Goal: Task Accomplishment & Management: Use online tool/utility

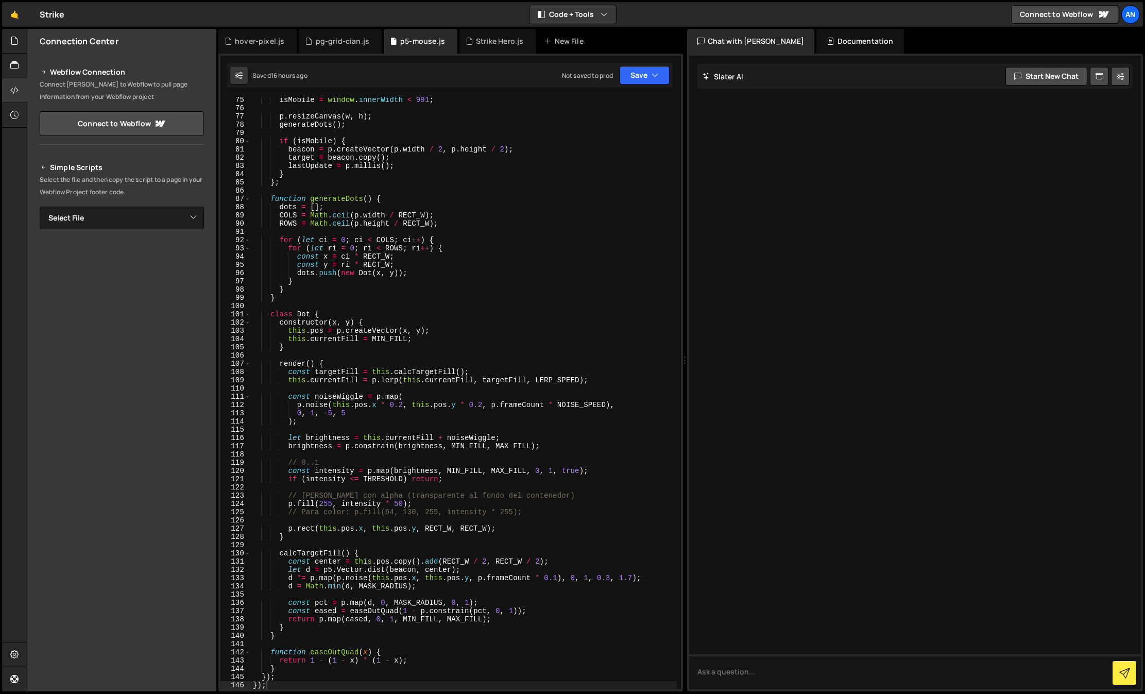
scroll to position [611, 0]
click at [16, 36] on icon at bounding box center [14, 40] width 8 height 11
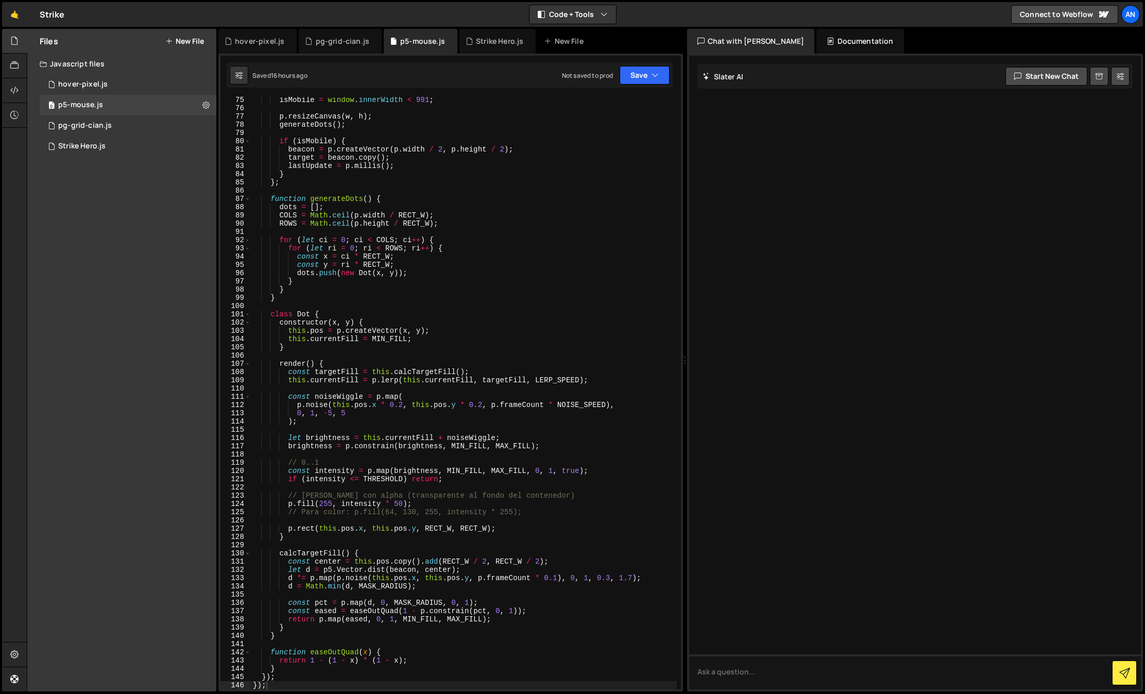
click at [191, 45] on button "New File" at bounding box center [184, 41] width 39 height 8
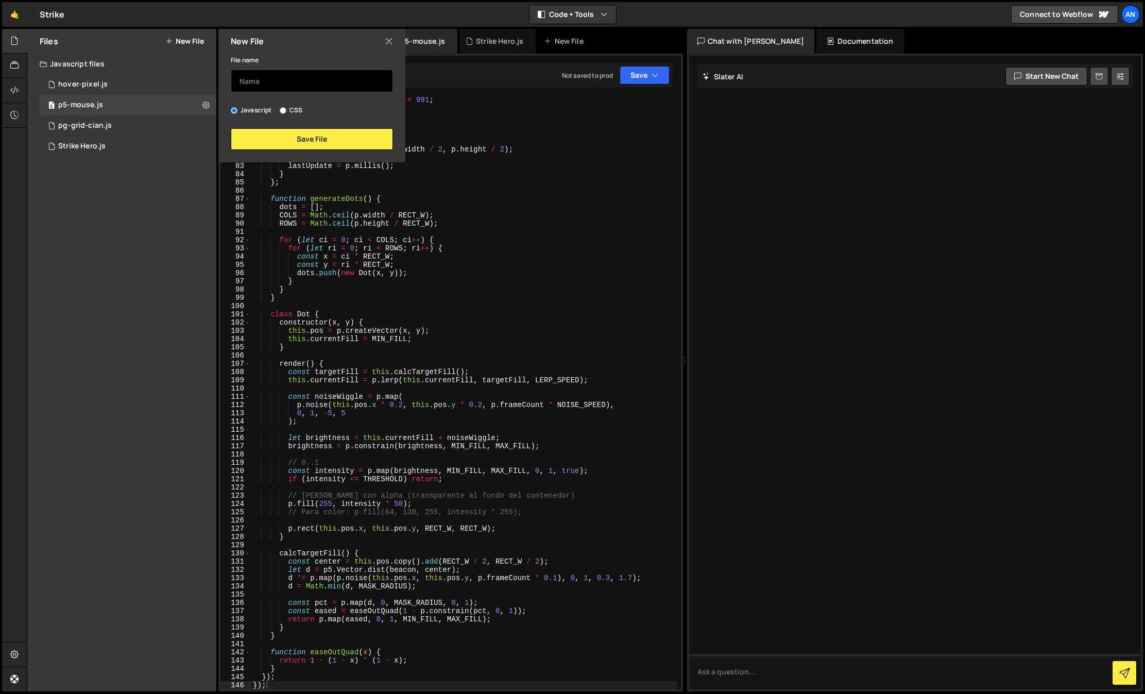
click at [283, 78] on input "text" at bounding box center [312, 81] width 162 height 23
type input "text-effects"
click at [314, 140] on button "Save File" at bounding box center [312, 139] width 162 height 22
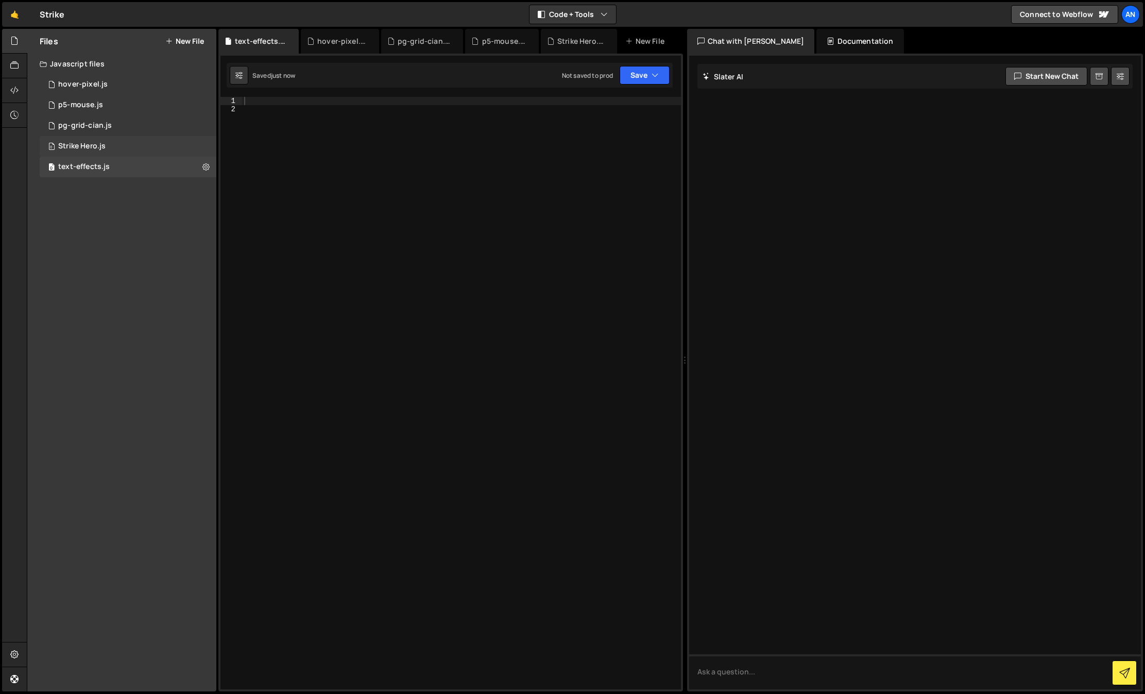
drag, startPoint x: 144, startPoint y: 170, endPoint x: 109, endPoint y: 149, distance: 40.9
click at [144, 170] on div "0 text-effects.js 0" at bounding box center [128, 167] width 177 height 21
click at [20, 94] on div at bounding box center [14, 90] width 25 height 25
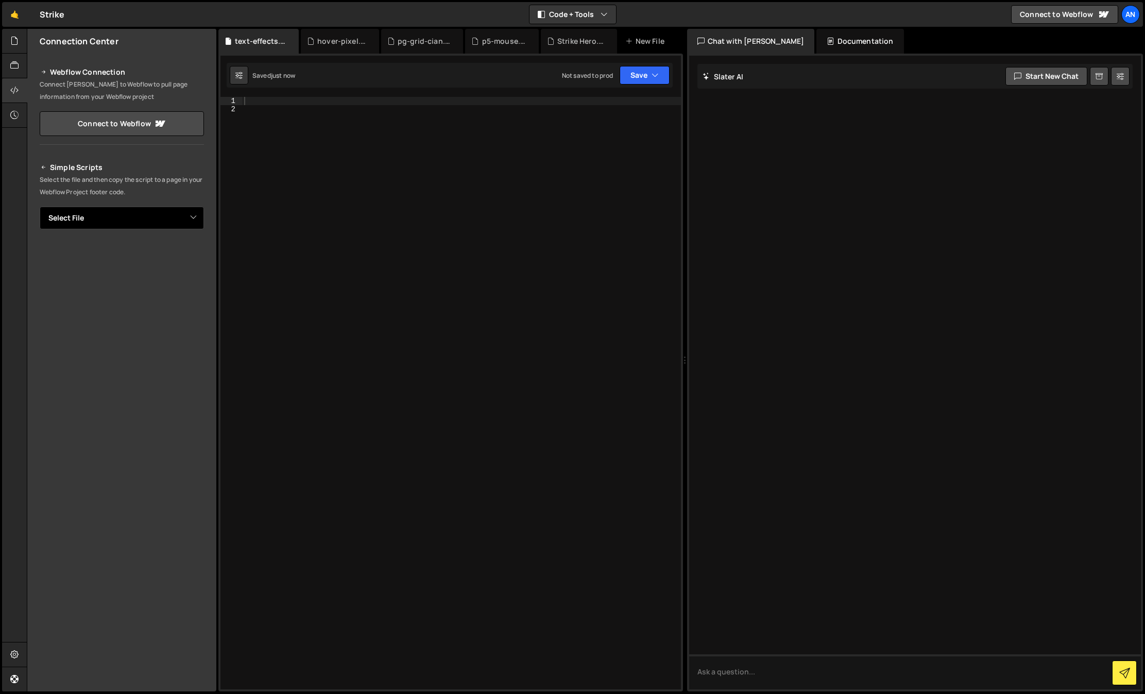
click at [111, 218] on select "Select File hover-pixel.js p5-mouse.js pg-grid-cian.js Strike Hero.js text-effe…" at bounding box center [122, 217] width 164 height 23
select select "47423"
click at [40, 206] on select "Select File hover-pixel.js p5-mouse.js pg-grid-cian.js Strike Hero.js text-effe…" at bounding box center [122, 217] width 164 height 23
click at [184, 257] on icon "Button group with nested dropdown" at bounding box center [181, 253] width 6 height 10
click at [384, 114] on div at bounding box center [461, 401] width 439 height 609
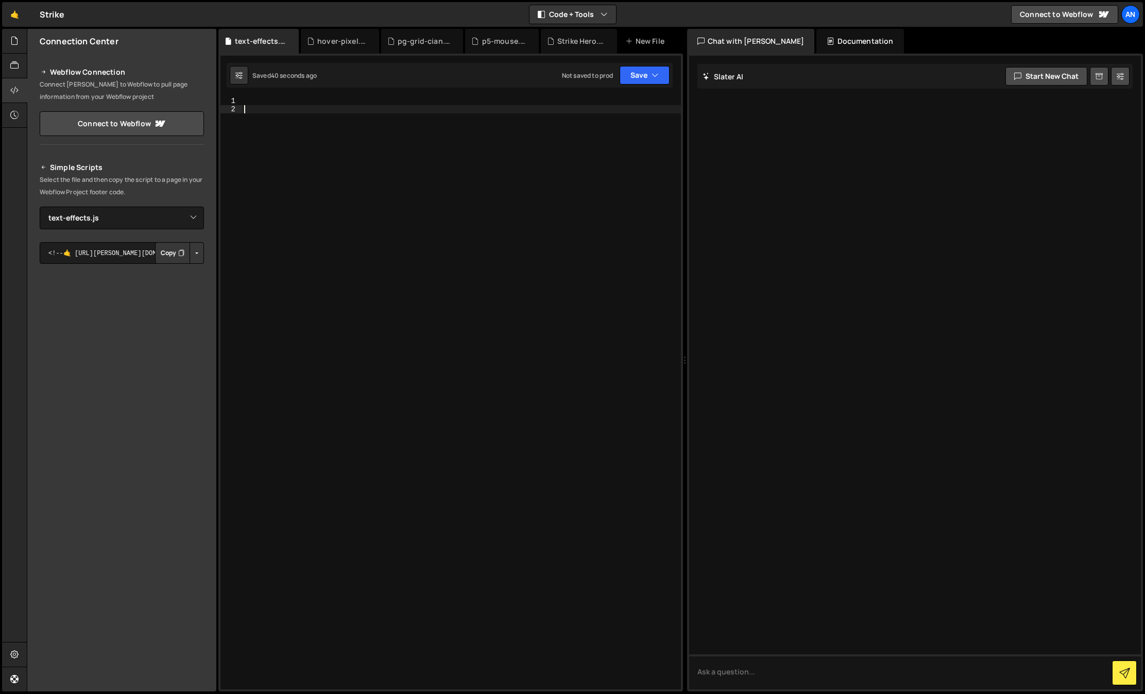
click at [384, 114] on div at bounding box center [461, 401] width 439 height 609
paste textarea "})();"
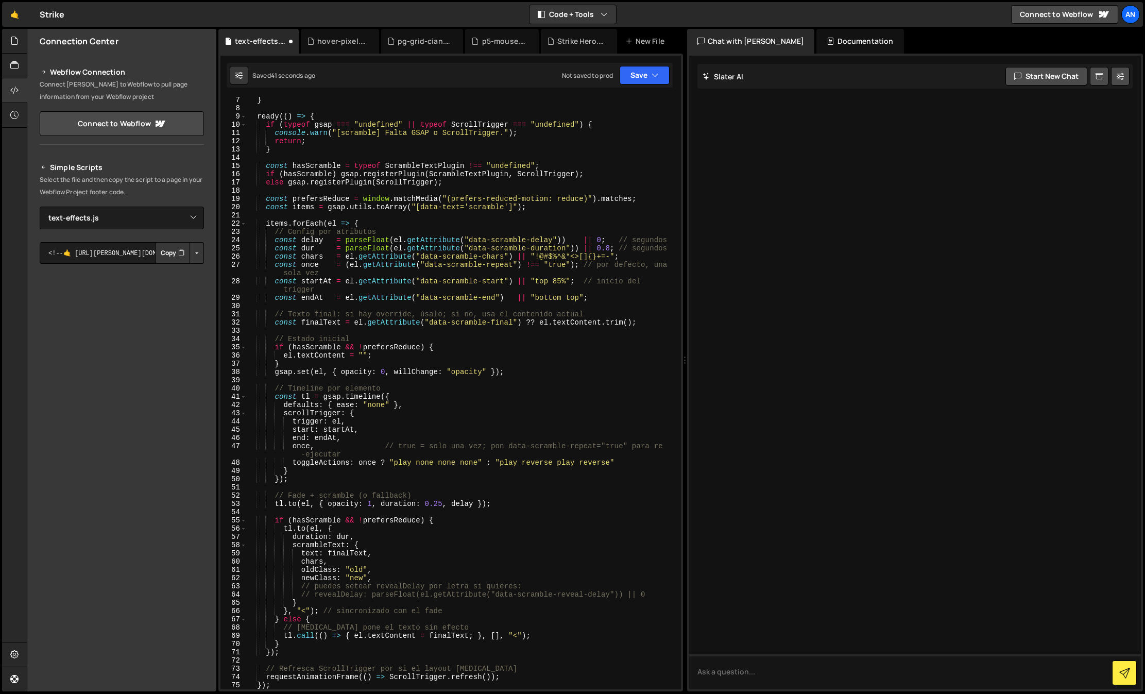
scroll to position [50, 0]
type textarea "}); })();"
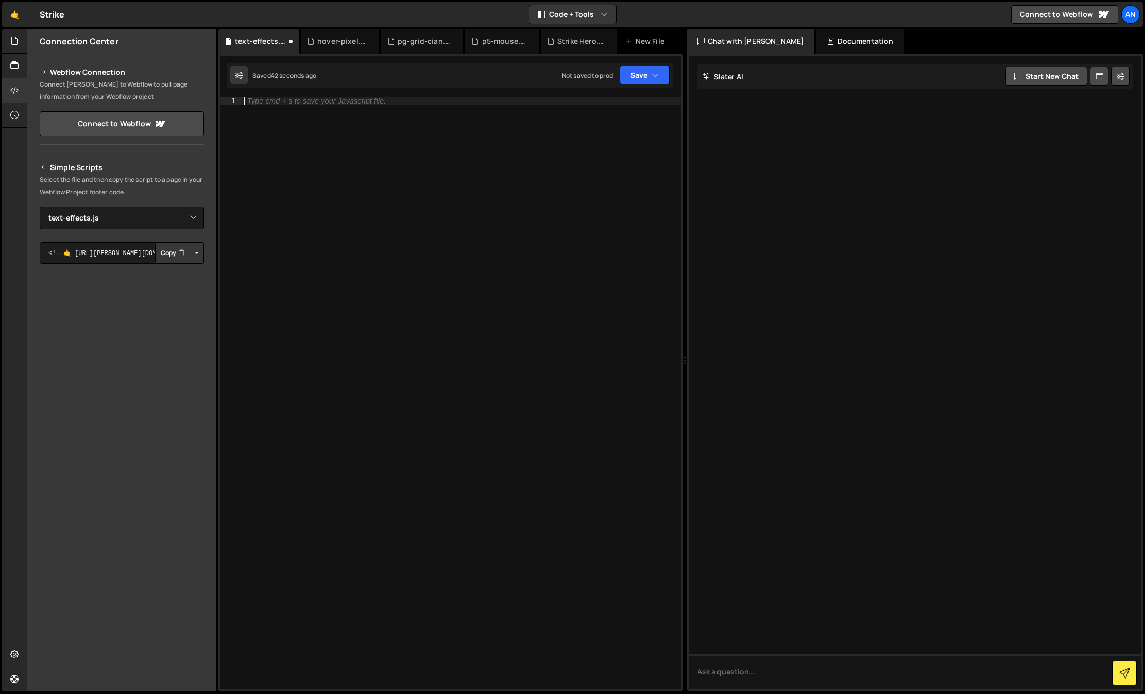
paste textarea "})();"
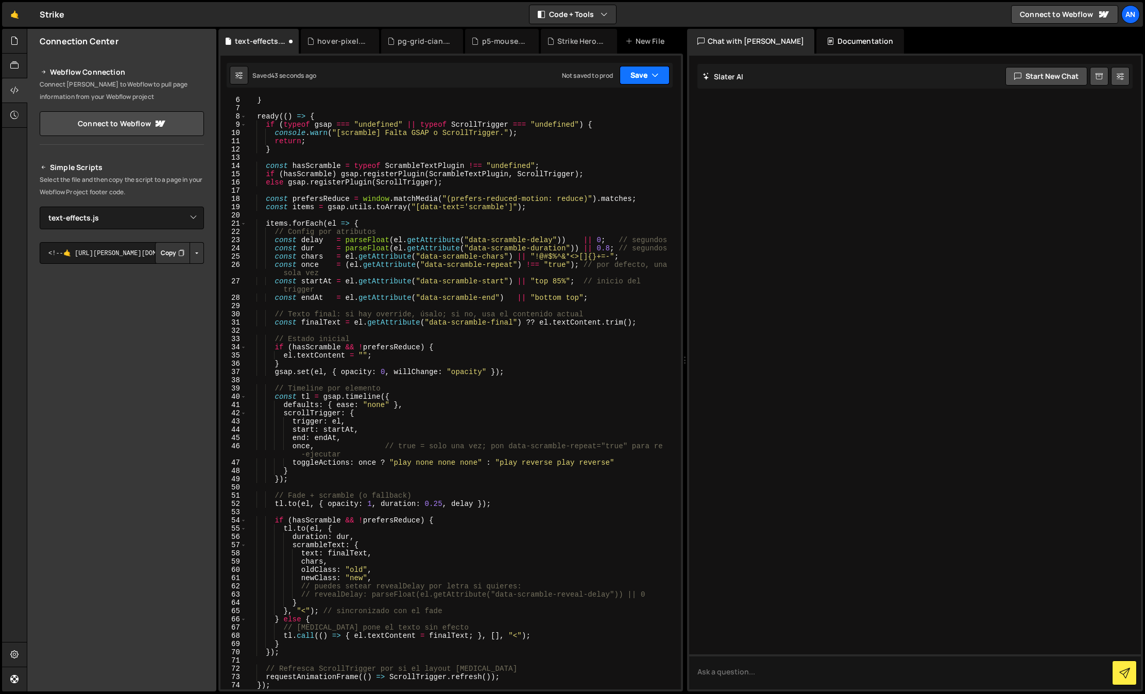
click at [666, 80] on button "Save" at bounding box center [644, 75] width 50 height 19
click at [651, 90] on button "Save to Staging S Saved 44 seconds ago" at bounding box center [610, 106] width 124 height 33
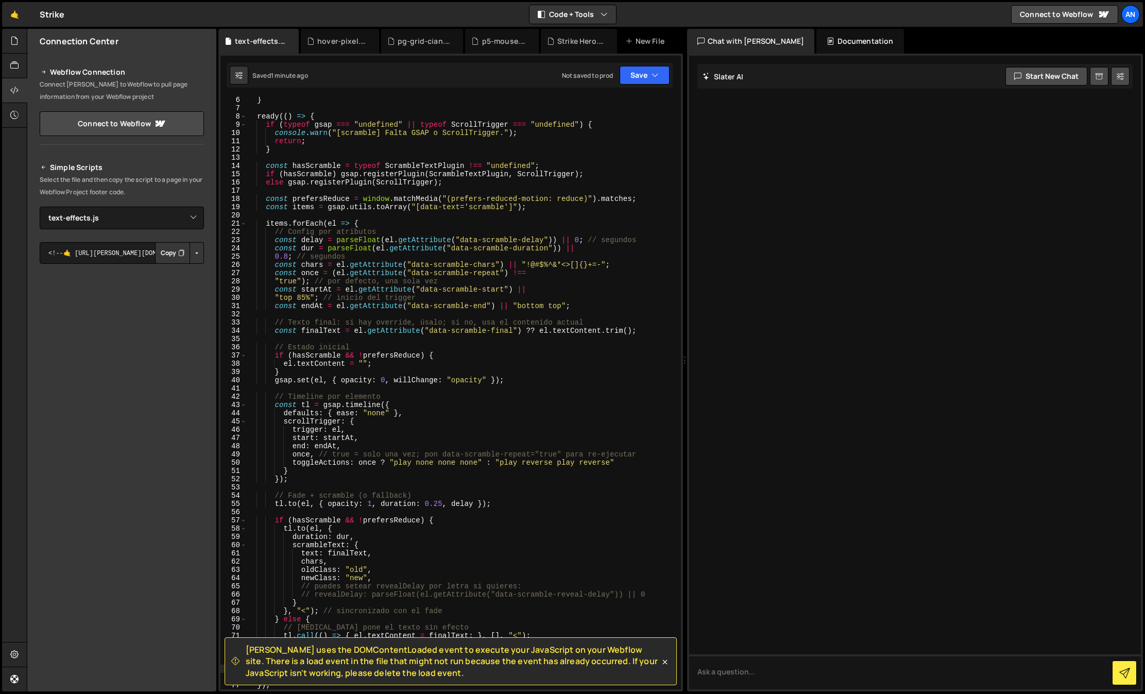
click at [335, 369] on div "} ready (( ) => { if ( typeof gsap === "undefined" || typeof ScrollTrigger === …" at bounding box center [461, 400] width 430 height 609
type textarea "})();"
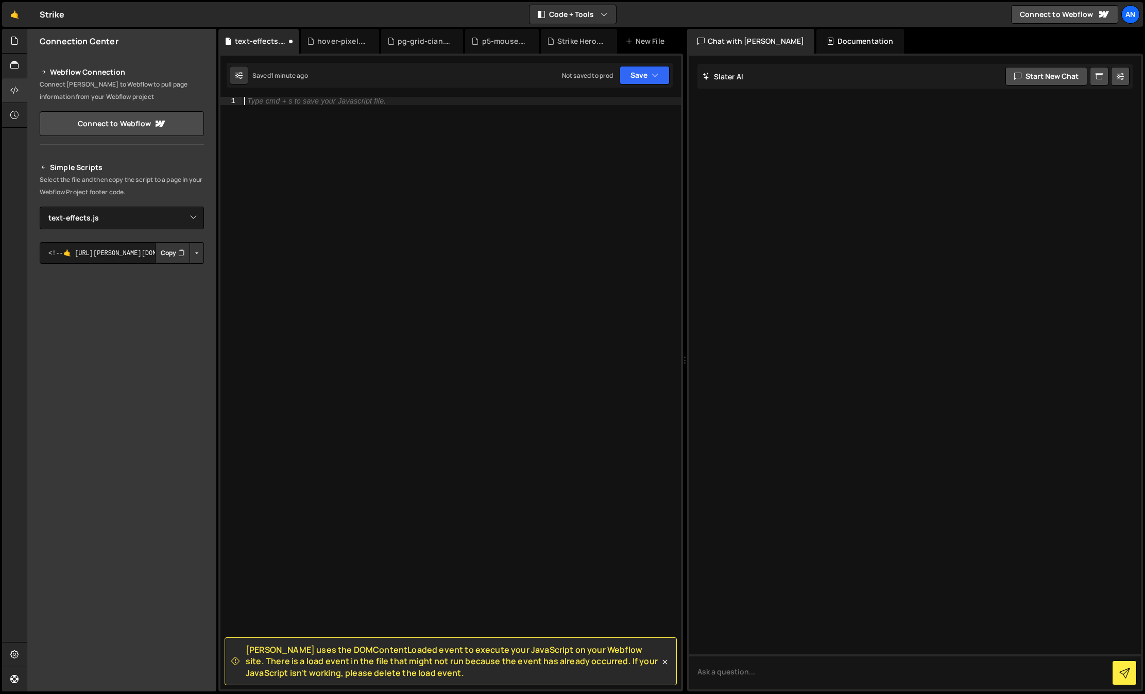
paste textarea "</script>"
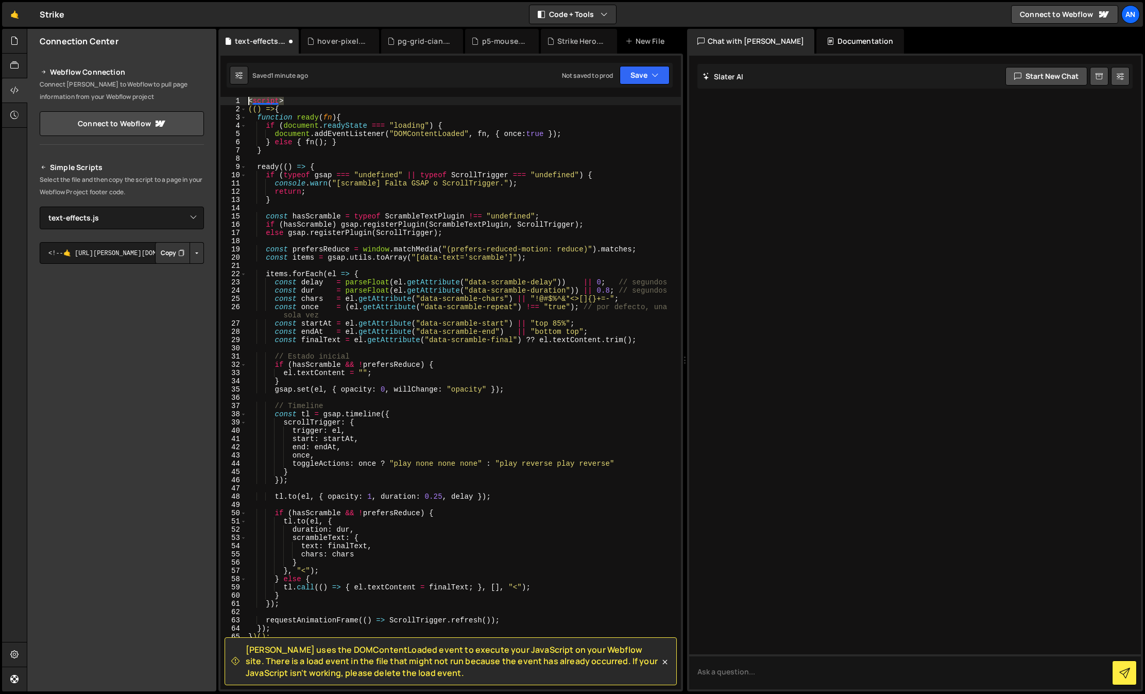
drag, startPoint x: 294, startPoint y: 101, endPoint x: 231, endPoint y: 90, distance: 63.7
click at [231, 90] on div "[PERSON_NAME] uses the DOMContentLoaded event to execute your JavaScript on you…" at bounding box center [450, 372] width 464 height 637
type textarea "<script>"
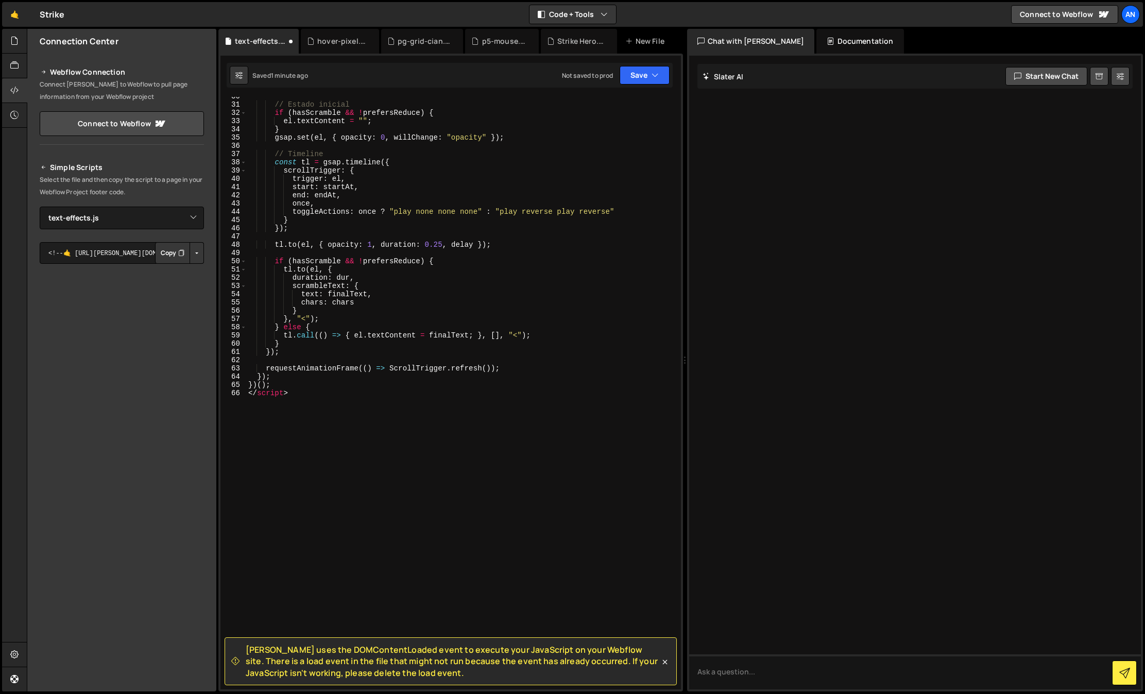
scroll to position [252, 0]
drag, startPoint x: 310, startPoint y: 387, endPoint x: 239, endPoint y: 393, distance: 70.8
click at [239, 393] on div "30 31 32 33 34 35 36 37 38 39 40 41 42 43 44 45 46 47 48 49 50 51 52 53 54 55 5…" at bounding box center [450, 393] width 460 height 592
drag, startPoint x: 307, startPoint y: 393, endPoint x: 247, endPoint y: 390, distance: 60.4
click at [247, 390] on div "// Estado inicial if ( hasScramble && ! prefersReduce ) { el . textContent = ""…" at bounding box center [461, 396] width 430 height 609
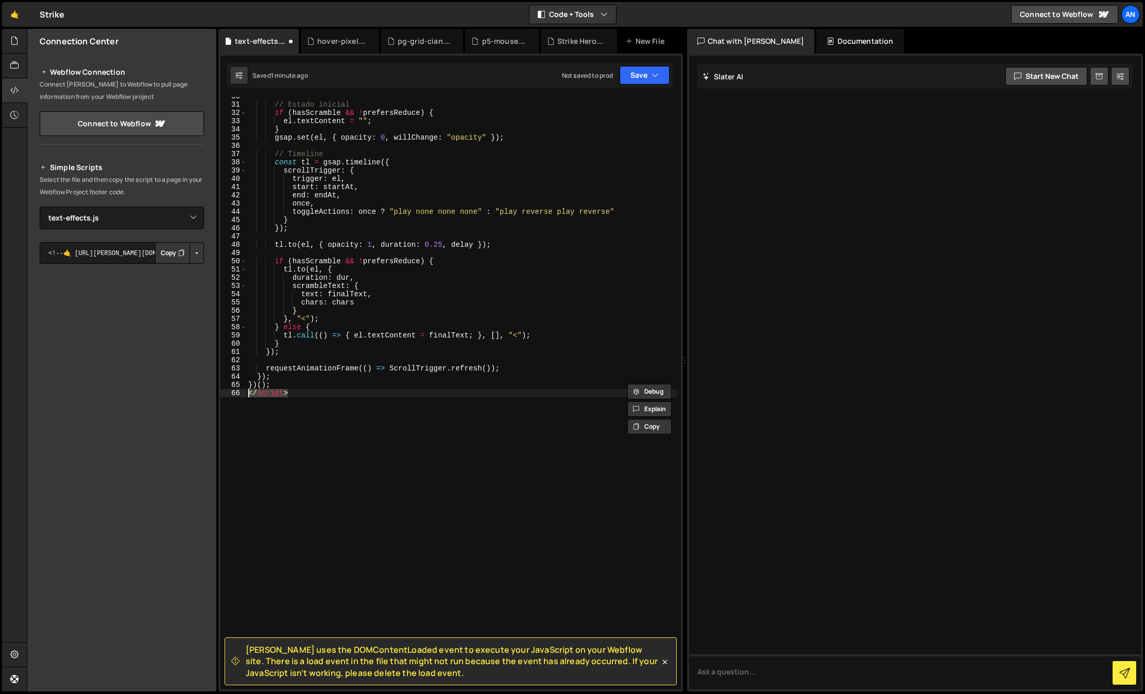
type textarea "</script>"
click at [635, 74] on button "Save" at bounding box center [644, 75] width 50 height 19
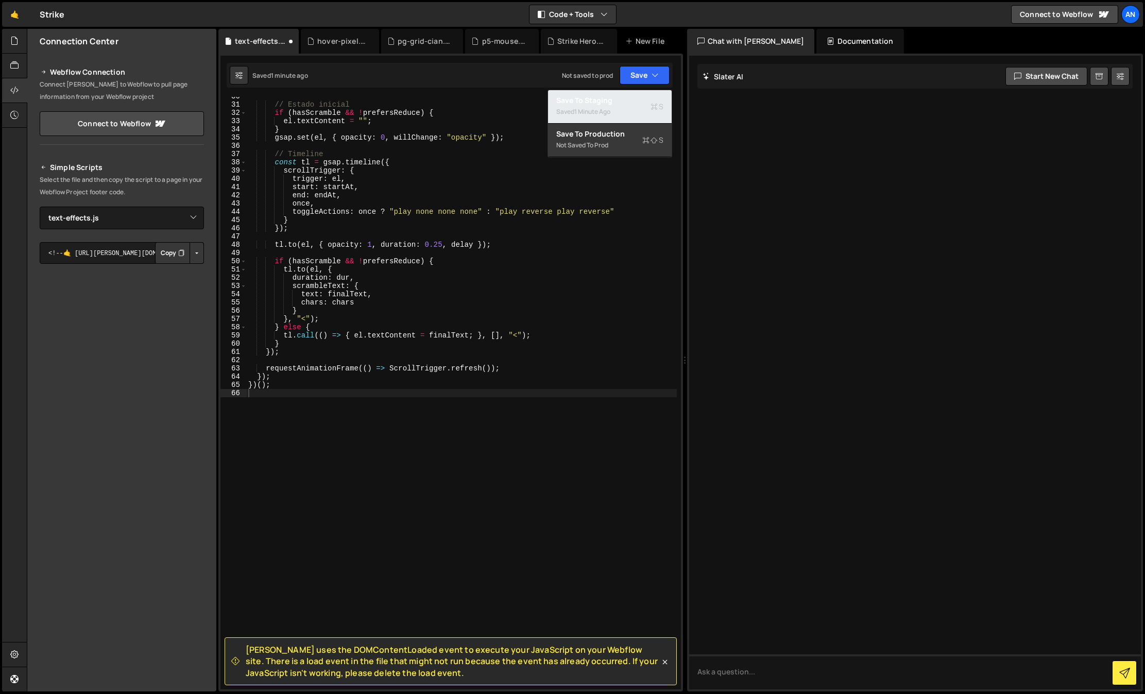
click at [634, 95] on div "Save to Staging S" at bounding box center [609, 100] width 107 height 10
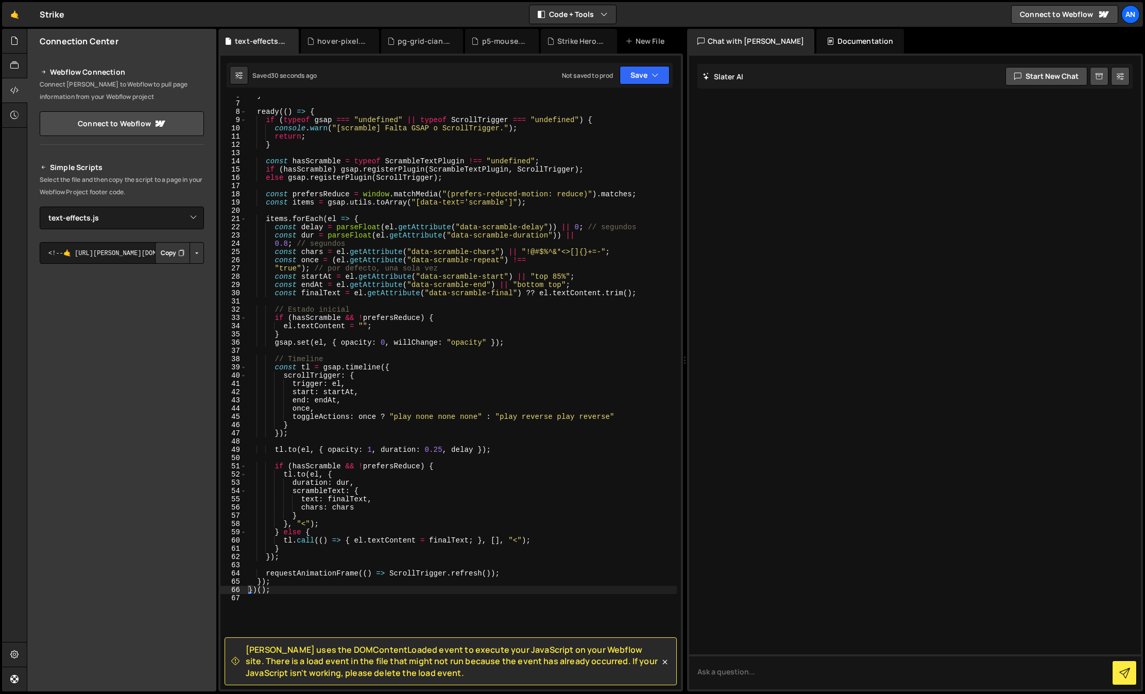
scroll to position [0, 0]
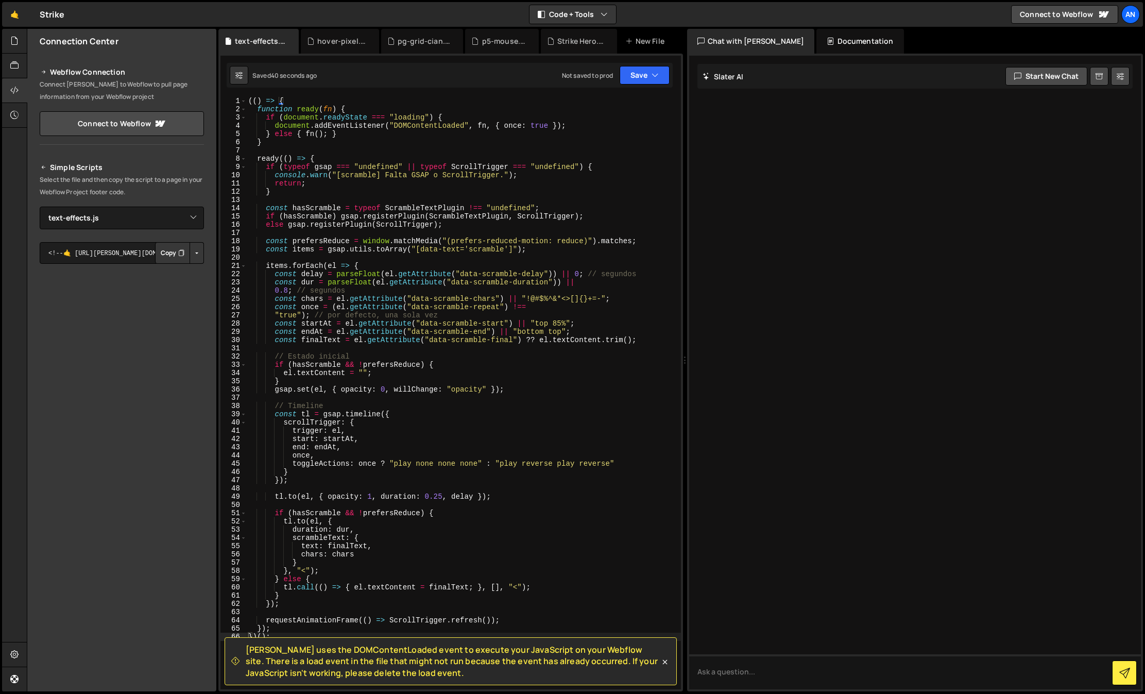
click at [439, 496] on div "(( ) => { function ready ( fn ) { if ( document . readyState === "loading" ) { …" at bounding box center [463, 401] width 435 height 609
click at [647, 76] on button "Save" at bounding box center [644, 75] width 50 height 19
click at [637, 103] on div "Save to Staging S" at bounding box center [609, 100] width 107 height 10
drag, startPoint x: 425, startPoint y: 498, endPoint x: 433, endPoint y: 497, distance: 7.8
click at [425, 498] on div "(( ) => { function ready ( fn ) { if ( document . readyState === "loading" ) { …" at bounding box center [463, 401] width 435 height 609
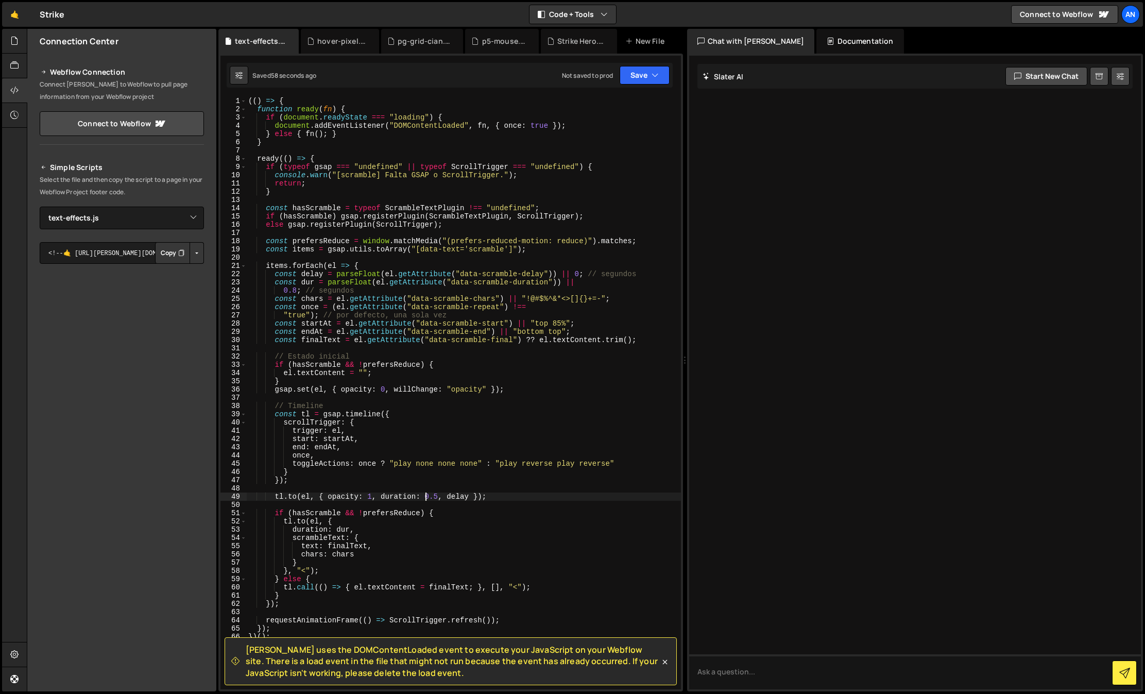
click at [434, 497] on div "(( ) => { function ready ( fn ) { if ( document . readyState === "loading" ) { …" at bounding box center [463, 401] width 435 height 609
click at [521, 373] on div "(( ) => { function ready ( fn ) { if ( document . readyState === "loading" ) { …" at bounding box center [463, 401] width 435 height 609
type textarea "})();"
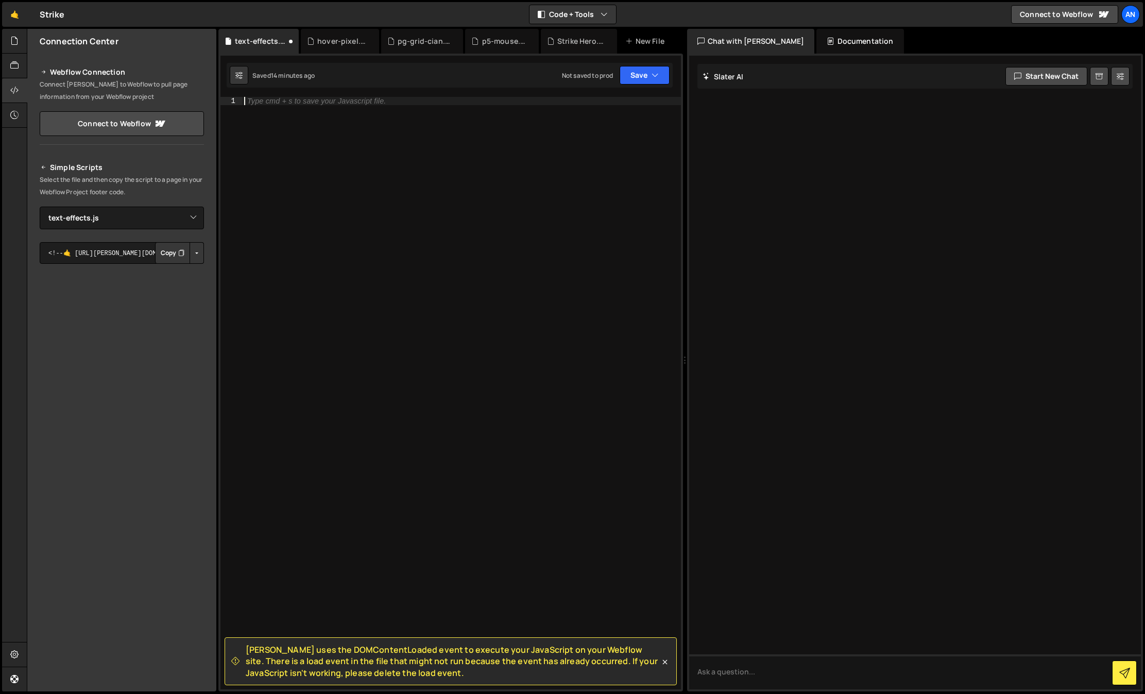
type textarea "v"
paste textarea "})();"
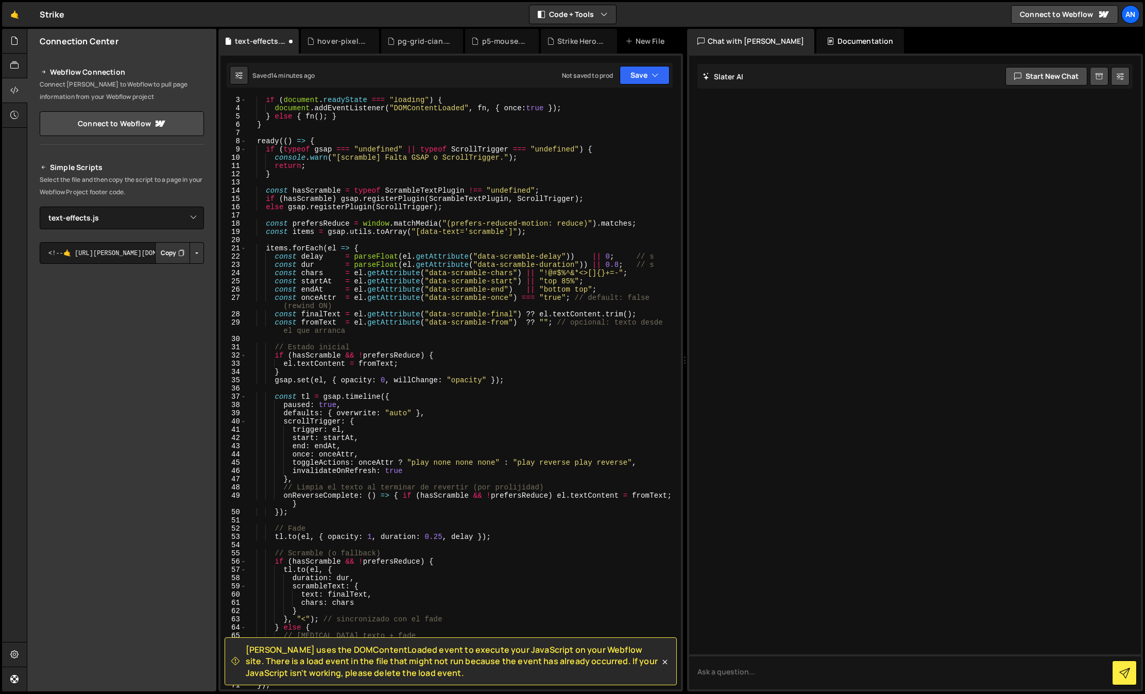
scroll to position [18, 0]
click at [650, 81] on button "Save" at bounding box center [644, 75] width 50 height 19
click at [641, 115] on div "Saved 14 minutes ago" at bounding box center [609, 112] width 107 height 12
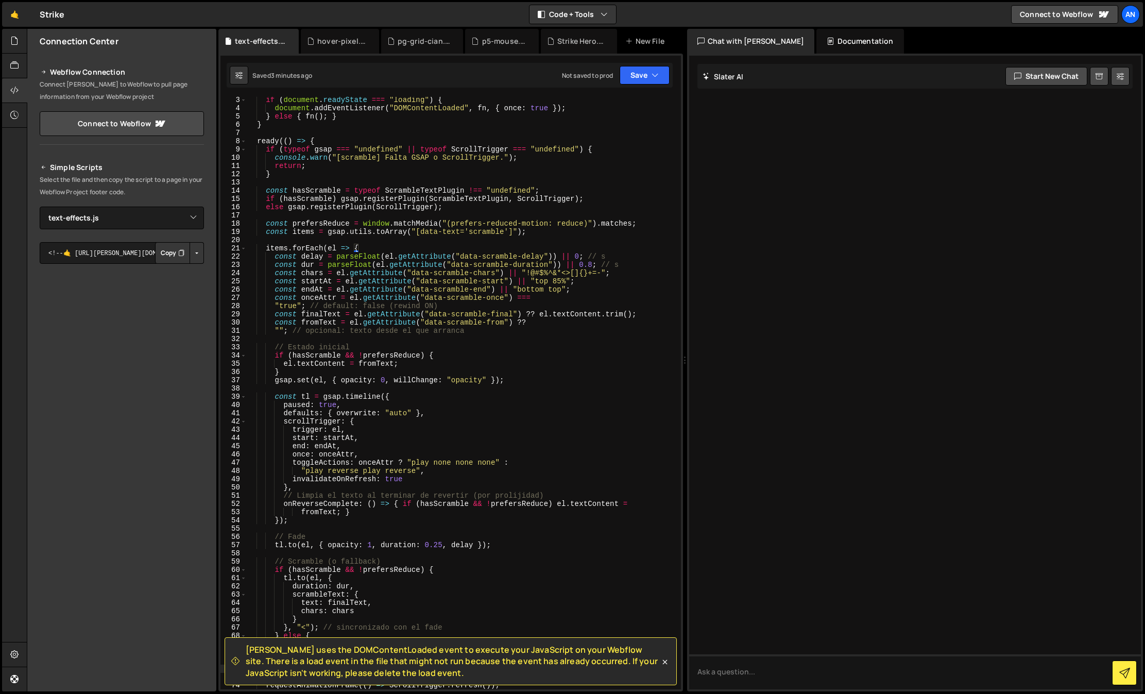
click at [347, 291] on div "if ( document . readyState === "loading" ) { document . addEventListener ( "DOM…" at bounding box center [461, 400] width 430 height 609
type textarea "})();"
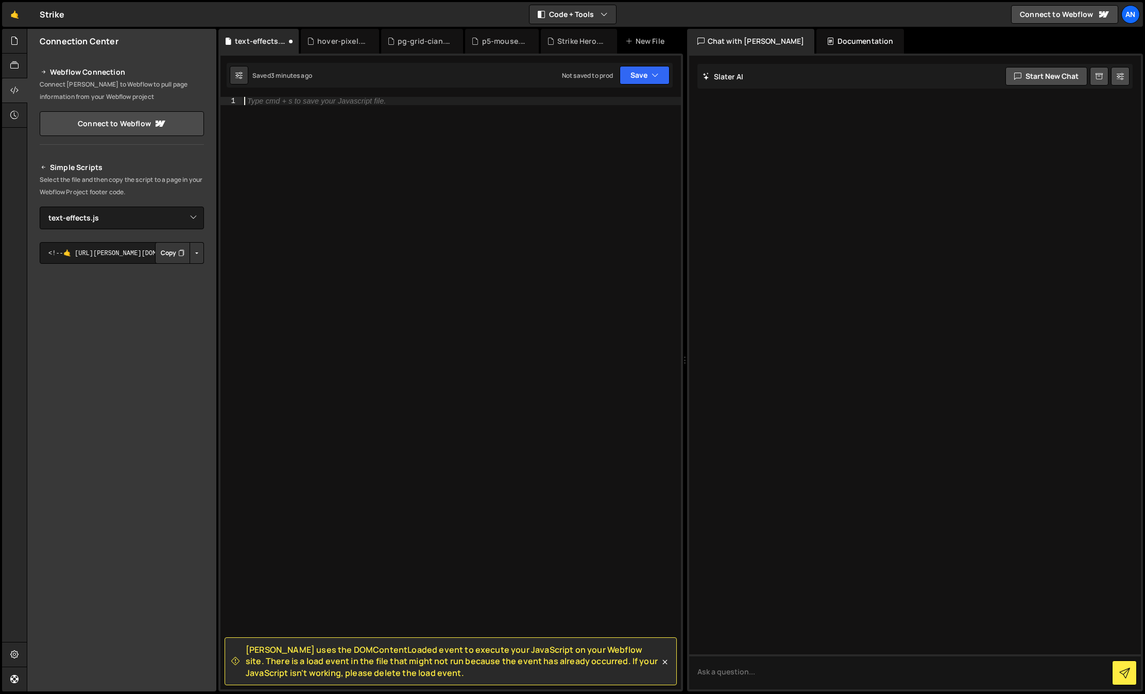
paste textarea "})();"
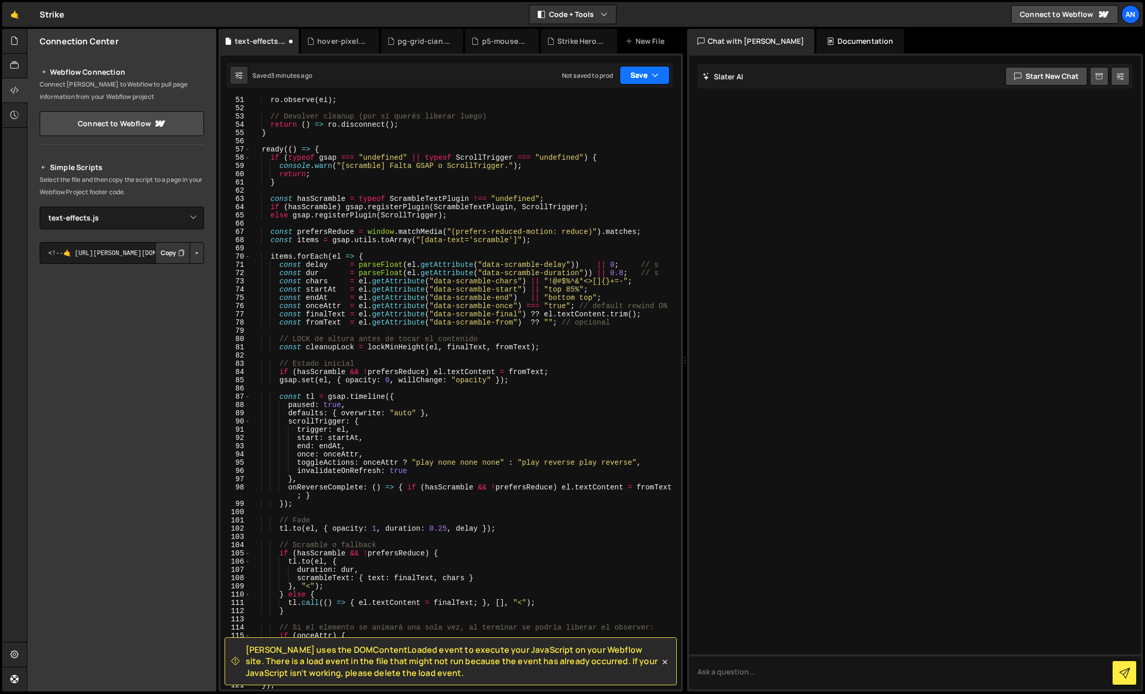
click at [649, 67] on button "Save" at bounding box center [644, 75] width 50 height 19
click at [634, 114] on div "Saved 3 minutes ago" at bounding box center [609, 112] width 107 height 12
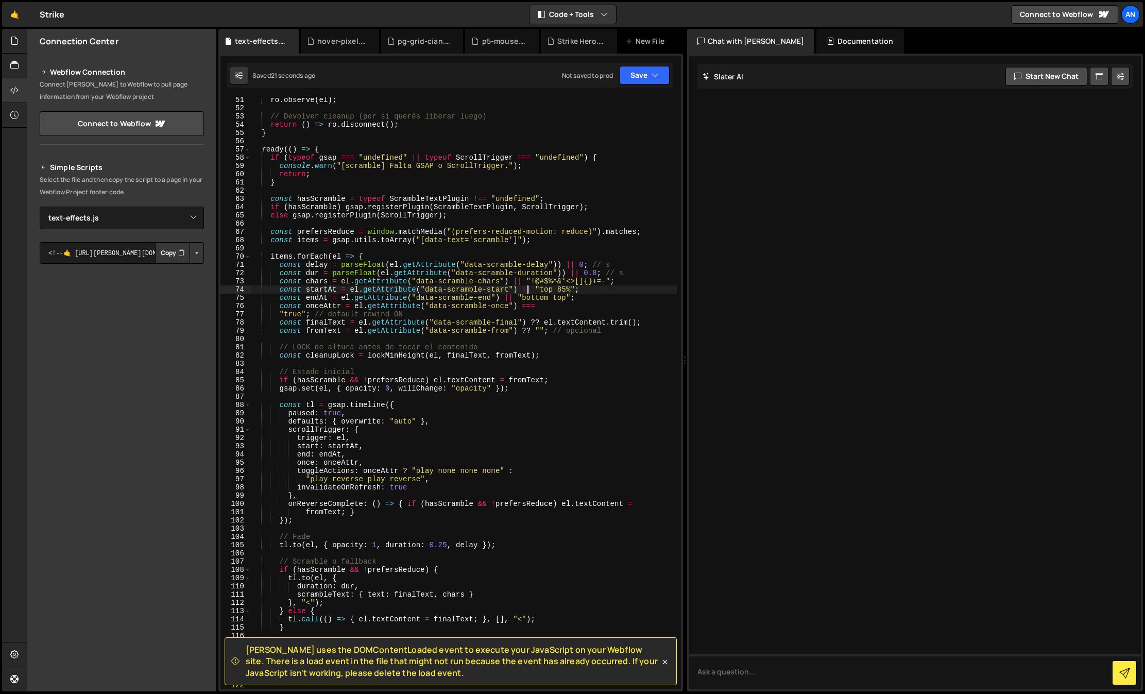
click at [527, 286] on div "ro . observe ( el ) ; // Devolver cleanup (por si querés liberar luego) return …" at bounding box center [464, 400] width 426 height 609
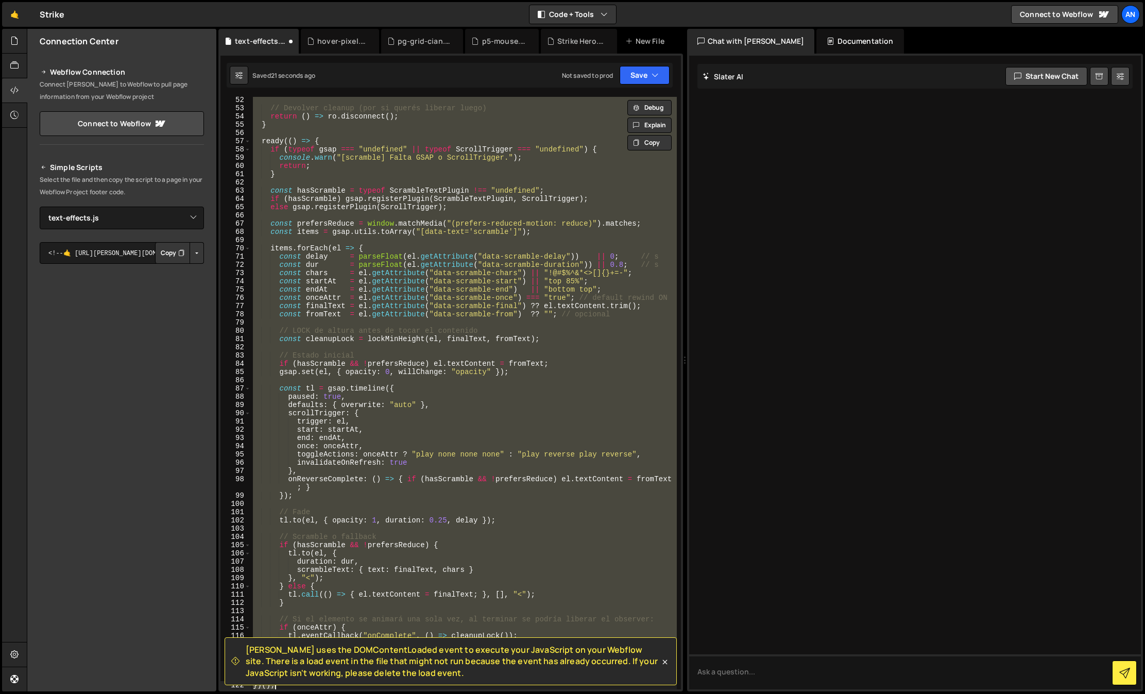
scroll to position [421, 0]
click at [633, 70] on button "Save" at bounding box center [644, 75] width 50 height 19
click at [624, 114] on div "Saved 24 seconds ago" at bounding box center [609, 112] width 107 height 12
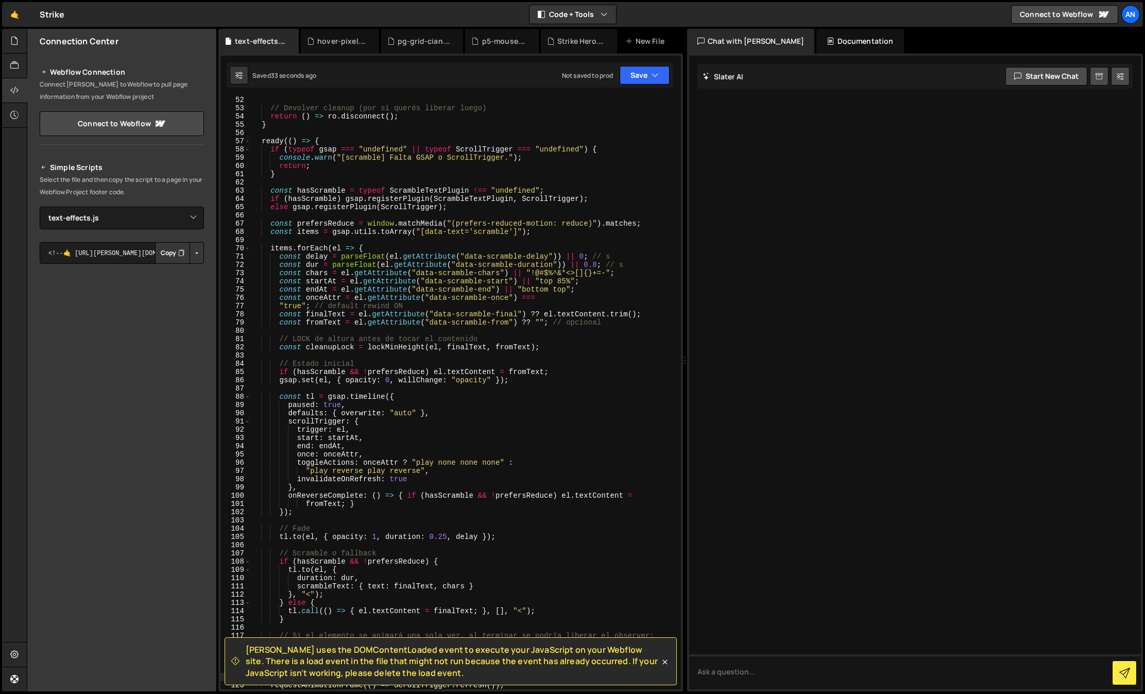
click at [430, 266] on div "// Devolver cleanup (por si querés liberar luego) return ( ) => ro . disconnect…" at bounding box center [464, 400] width 426 height 609
click at [502, 344] on div "// Devolver cleanup (por si querés liberar luego) return ( ) => ro . disconnect…" at bounding box center [464, 400] width 426 height 609
type textarea "})();"
type textarea "¡"
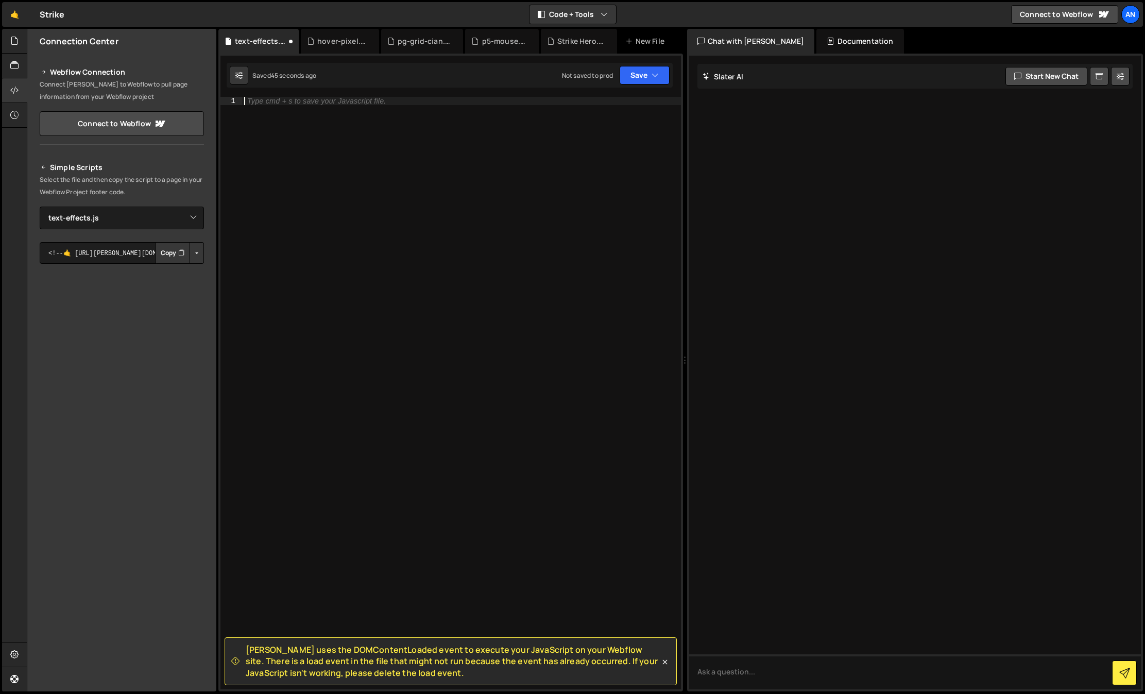
paste textarea "})();"
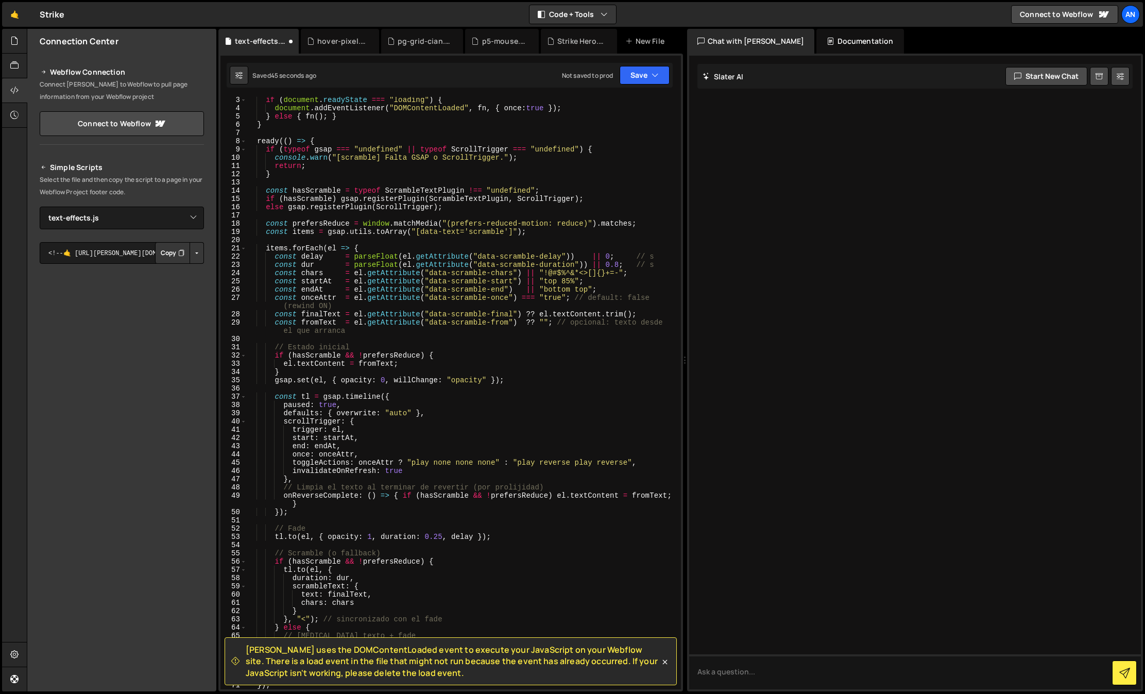
scroll to position [18, 0]
click at [646, 63] on div "Saved 46 seconds ago Not saved to prod Upgrade to Edit Save Save to Staging S S…" at bounding box center [450, 75] width 446 height 25
drag, startPoint x: 643, startPoint y: 75, endPoint x: 638, endPoint y: 82, distance: 8.1
click at [643, 75] on button "Save" at bounding box center [644, 75] width 50 height 19
click at [628, 106] on div "Saved 47 seconds ago" at bounding box center [609, 112] width 107 height 12
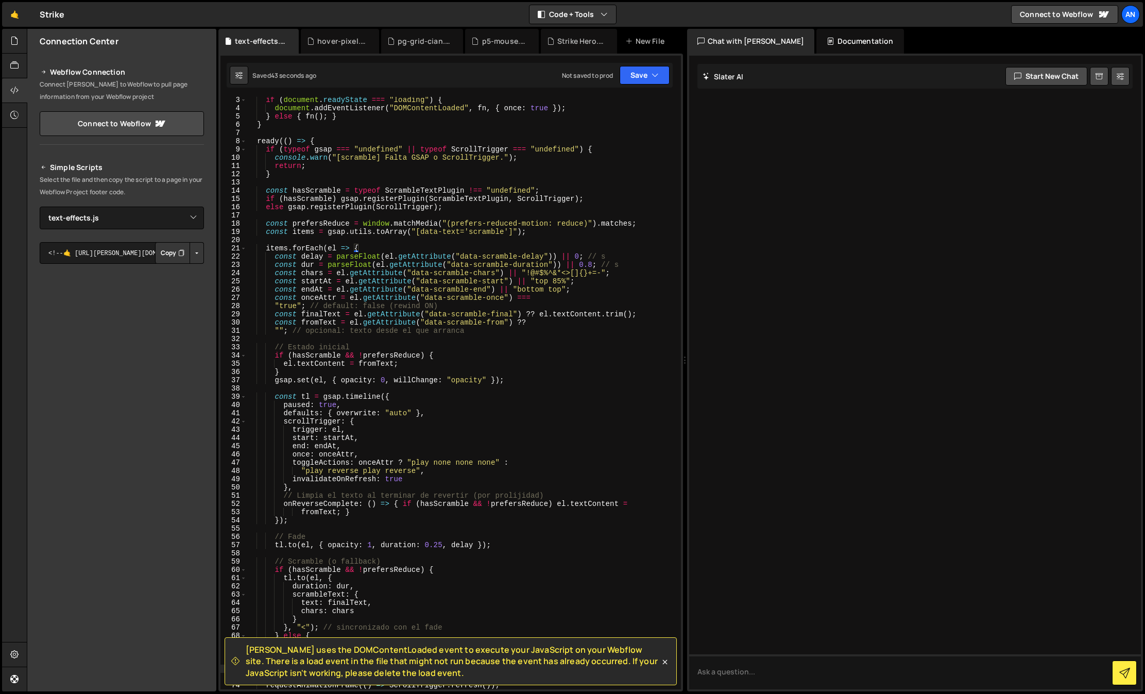
click at [405, 350] on div "if ( document . readyState === "loading" ) { document . addEventListener ( "DOM…" at bounding box center [461, 400] width 430 height 609
type textarea "})();"
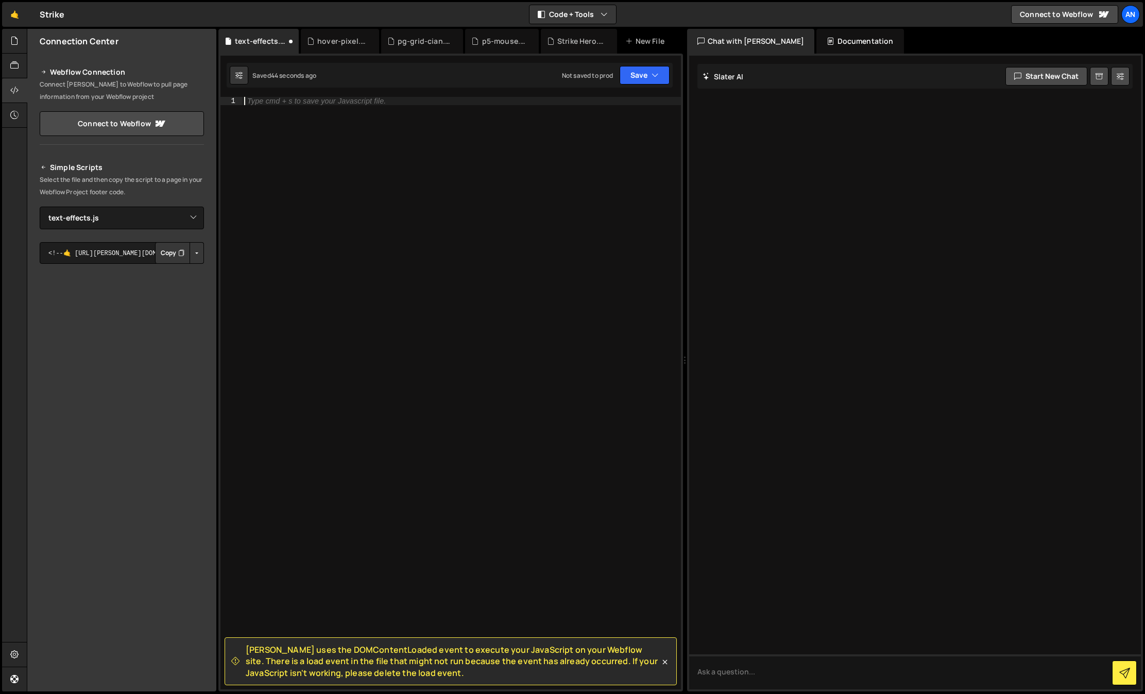
paste textarea "})();"
type textarea "})();"
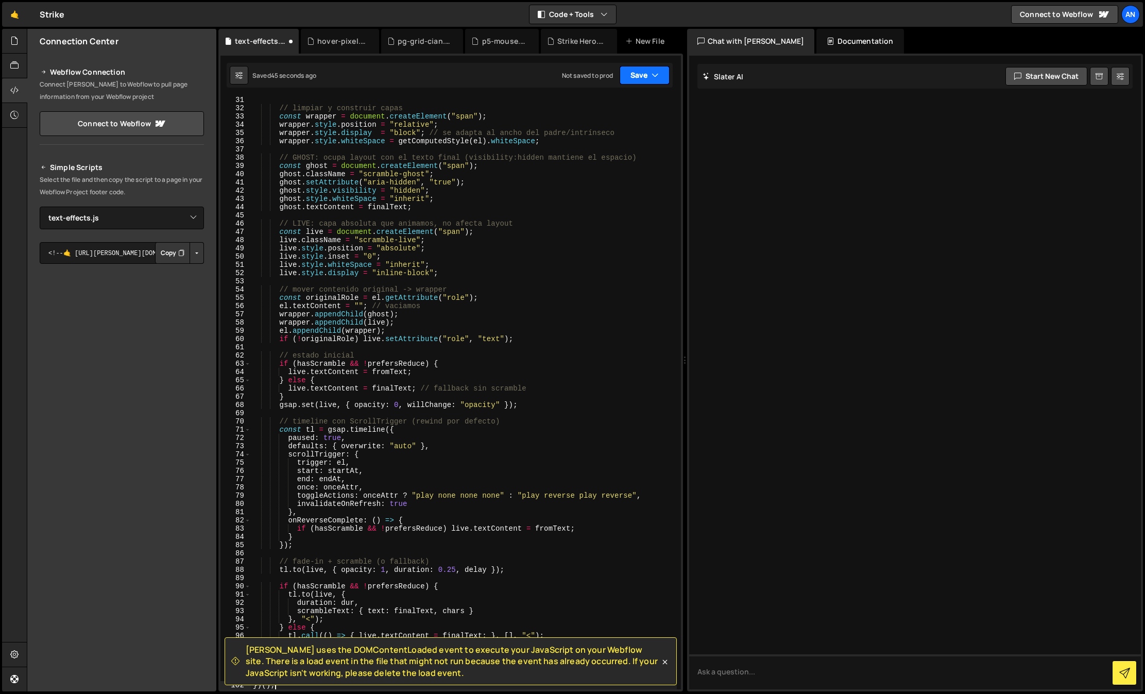
click at [658, 84] on button "Save" at bounding box center [644, 75] width 50 height 19
click at [641, 113] on div "Saved 46 seconds ago" at bounding box center [609, 112] width 107 height 12
